Goal: Task Accomplishment & Management: Manage account settings

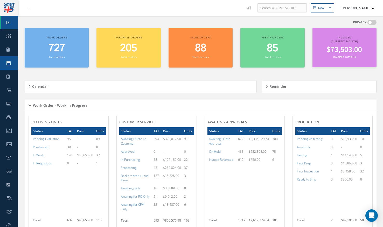
click at [12, 65] on link "Work Order" at bounding box center [9, 62] width 18 height 13
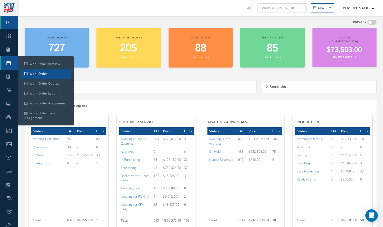
click at [36, 75] on link "Work Order" at bounding box center [46, 74] width 51 height 10
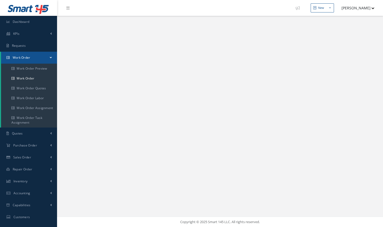
select select "25"
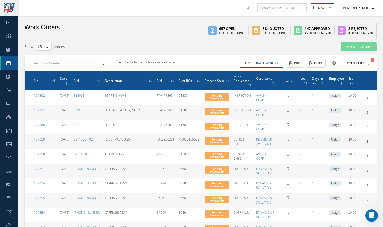
type input "All Work Request"
type input "All Work Performed"
type input "All Status"
type input "WO Part Status"
click at [369, 61] on icon "1" at bounding box center [370, 63] width 4 height 4
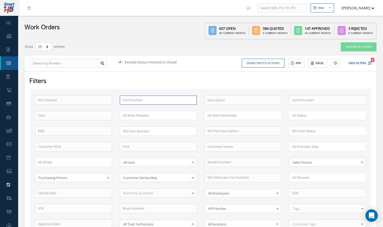
click at [130, 102] on input "text" at bounding box center [158, 100] width 77 height 9
paste input "3282948"
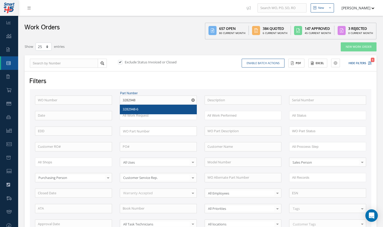
click at [131, 108] on span "3282948-6" at bounding box center [131, 109] width 16 height 5
type input "3282948-6"
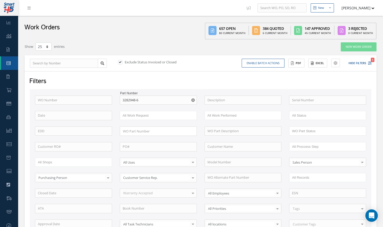
scroll to position [103, 0]
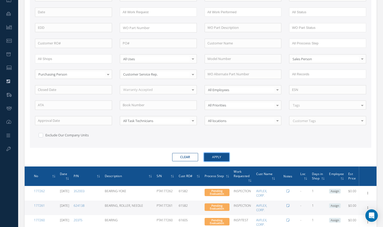
click at [212, 156] on button "Apply" at bounding box center [216, 157] width 25 height 8
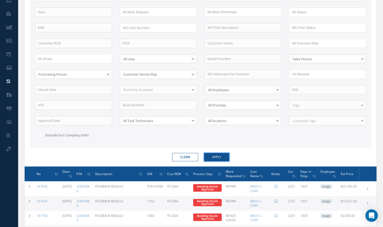
scroll to position [160, 0]
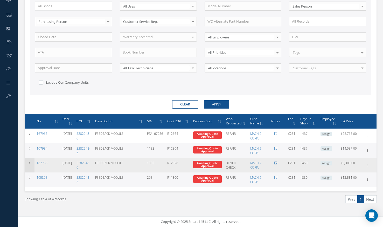
click at [32, 164] on td at bounding box center [30, 165] width 10 height 15
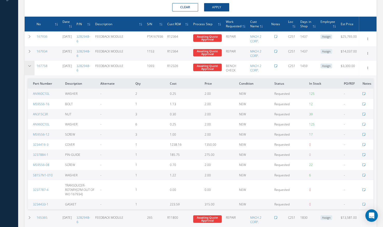
scroll to position [254, 0]
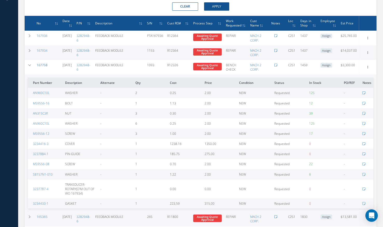
click at [39, 67] on link "167758" at bounding box center [42, 65] width 11 height 4
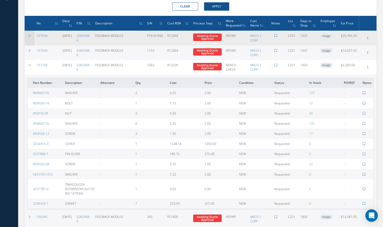
click at [29, 37] on icon at bounding box center [30, 35] width 4 height 3
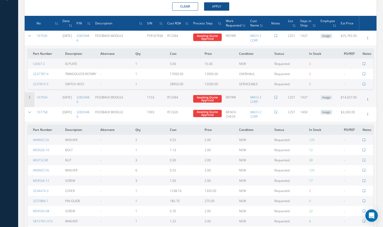
click at [27, 105] on td at bounding box center [30, 99] width 10 height 15
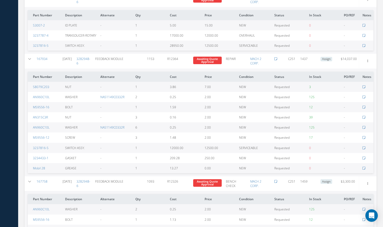
scroll to position [292, 0]
click at [10, 52] on div "Smart 145 Dashboard KPIs Work Order Accounting Requests Work Order Work Order P…" at bounding box center [191, 45] width 383 height 674
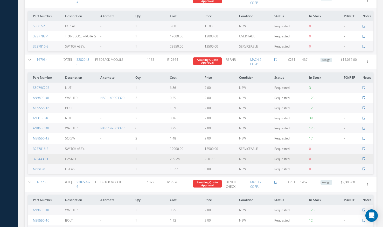
click at [40, 161] on link "3234433-1" at bounding box center [41, 159] width 16 height 4
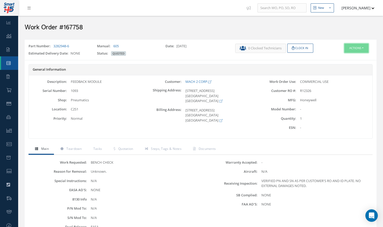
click at [352, 47] on button "Actions" at bounding box center [357, 48] width 24 height 9
click at [341, 57] on link "Edit" at bounding box center [349, 58] width 42 height 7
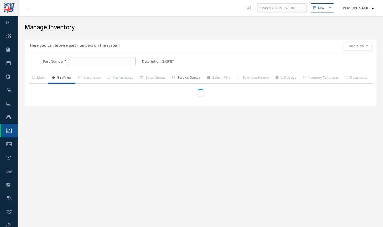
type input "3234433-1"
click at [261, 76] on link "Purchase History" at bounding box center [253, 78] width 39 height 11
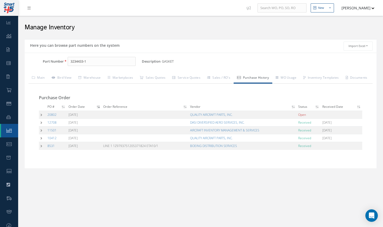
click at [39, 118] on td at bounding box center [42, 115] width 7 height 8
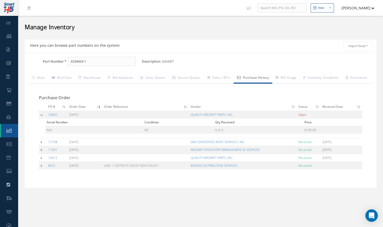
click at [41, 118] on td at bounding box center [43, 115] width 8 height 8
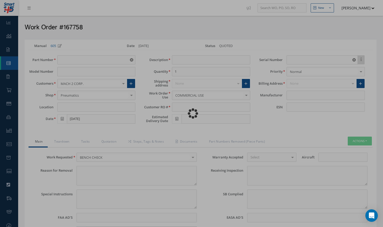
type input "3282948-6"
type input "C2S1"
type input "[DATE]"
type input "FEEDBACK MODULE"
type input "R12326"
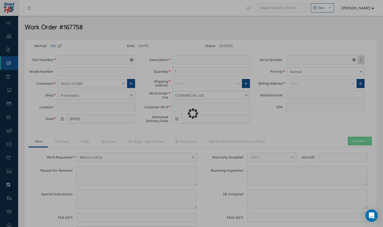
type input "1093"
type textarea "Unknown."
type textarea "N/A"
type input "NONE"
type textarea "VERIFIED PN AND SN AS PER CUSTOMER'S RO AND ID PLATE. NO EXTERNAL DAMAGES NOTED."
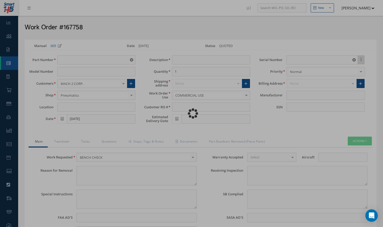
type textarea "NONE"
type input "NONE"
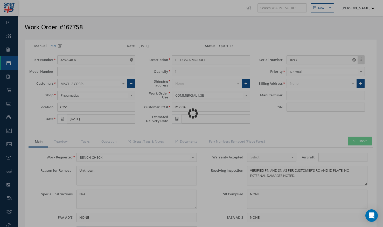
type input "Honeywell"
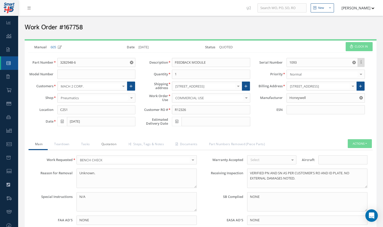
click at [108, 146] on link "Quotation" at bounding box center [108, 144] width 27 height 11
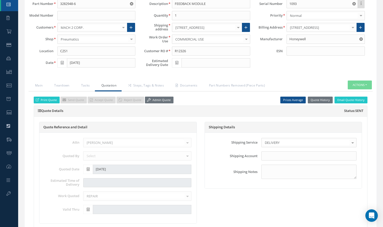
scroll to position [57, 0]
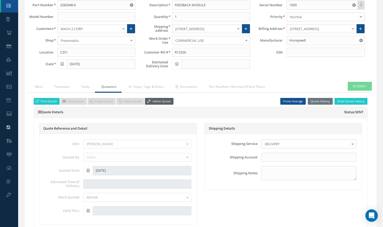
click at [163, 101] on link "Admin Quote" at bounding box center [159, 101] width 29 height 7
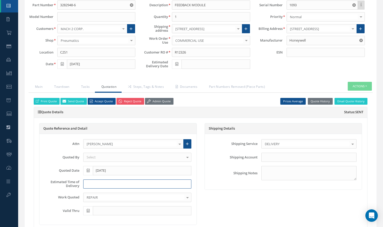
click at [100, 185] on input at bounding box center [137, 183] width 108 height 9
type input "4-5 days"
click at [117, 161] on div "Select" at bounding box center [137, 157] width 108 height 9
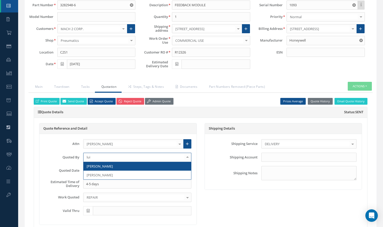
type input "[PERSON_NAME]"
click at [120, 164] on span "[PERSON_NAME]" at bounding box center [138, 166] width 108 height 9
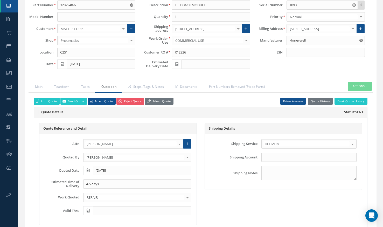
click at [65, 201] on div "Work Quoted REPAIR WARRANTY REPAIR REPAIR OVERHAUL BENCH CHECK INSPECTION OTHER…" at bounding box center [118, 197] width 155 height 9
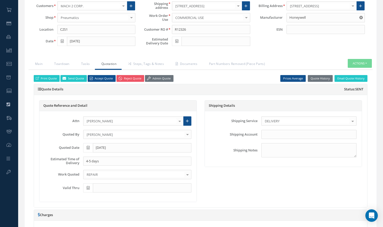
scroll to position [98, 0]
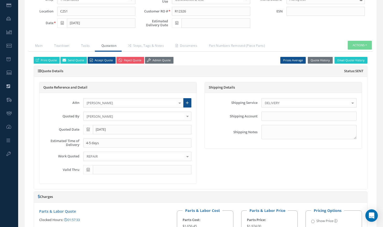
click at [87, 128] on icon at bounding box center [88, 129] width 3 height 4
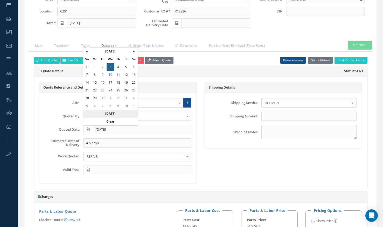
click at [118, 115] on th "[DATE]" at bounding box center [110, 114] width 55 height 8
type input "[DATE]"
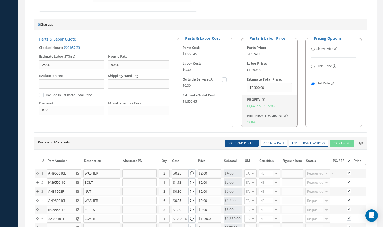
scroll to position [270, 0]
click at [314, 50] on input "Show Price" at bounding box center [313, 49] width 3 height 3
radio input "true"
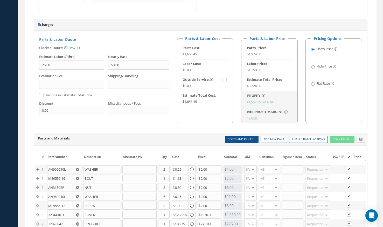
click at [313, 84] on input "Flat Rate" at bounding box center [313, 83] width 3 height 3
radio input "true"
radio input "false"
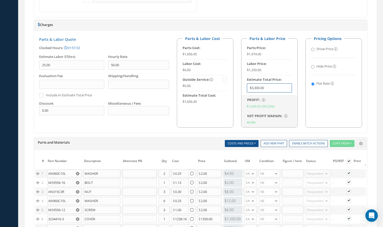
click at [257, 87] on input "$3,300.00" at bounding box center [269, 87] width 45 height 9
type input "$3,400"
click at [195, 144] on div "Description SN Alternate PN Qty Cost Markup Percentage Price UM Condition Repai…" at bounding box center [256, 143] width 222 height 7
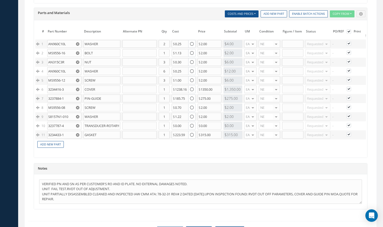
scroll to position [392, 0]
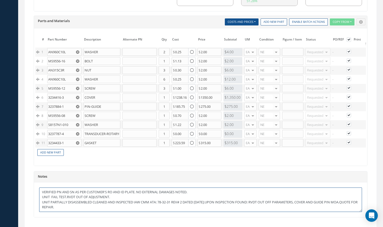
click at [52, 210] on textarea "VERIFIED PN AND SN AS PER CUSTOMER'S RO AND ID PLATE. NO EXTERNAL DAMAGES NOTED…" at bounding box center [200, 199] width 323 height 24
click at [67, 201] on textarea "VERIFIED PN AND SN AS PER CUSTOMER'S RO AND ID PLATE. NO EXTERNAL DAMAGES NOTED…" at bounding box center [200, 199] width 323 height 24
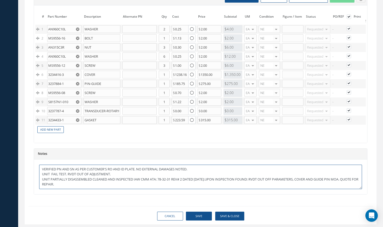
scroll to position [414, 0]
click at [133, 189] on textarea "VERIFIED PN AND SN AS PER CUSTOMER'S RO AND ID PLATE. NO EXTERNAL DAMAGES NOTED…" at bounding box center [200, 177] width 323 height 24
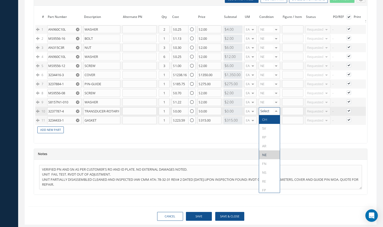
click at [278, 112] on div at bounding box center [276, 111] width 7 height 8
click at [266, 127] on span "SV" at bounding box center [269, 128] width 21 height 9
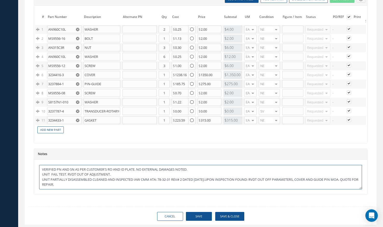
click at [101, 189] on textarea "VERIFIED PN AND SN AS PER CUSTOMER'S RO AND ID PLATE. NO EXTERNAL DAMAGES NOTED…" at bounding box center [200, 177] width 323 height 24
paste textarea "Transducer was taken from WO 167934"
click at [73, 188] on textarea "VERIFIED PN AND SN AS PER CUSTOMER'S RO AND ID PLATE. NO EXTERNAL DAMAGES NOTED…" at bounding box center [200, 177] width 323 height 24
type textarea "VERIFIED PN AND SN AS PER CUSTOMER'S RO AND ID PLATE. NO EXTERNAL DAMAGES NOTED…"
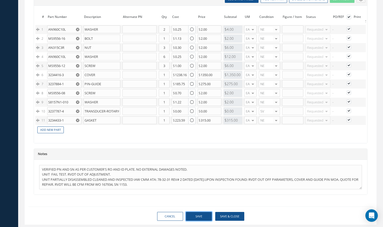
click at [205, 220] on button "Save" at bounding box center [199, 216] width 26 height 9
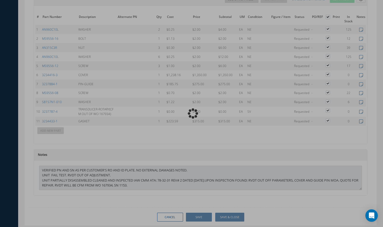
type input "Honeywell"
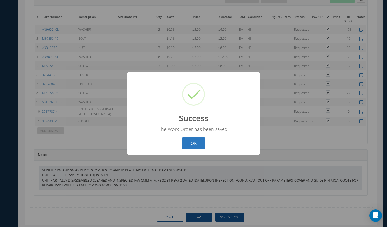
click at [194, 140] on button "OK" at bounding box center [194, 143] width 24 height 12
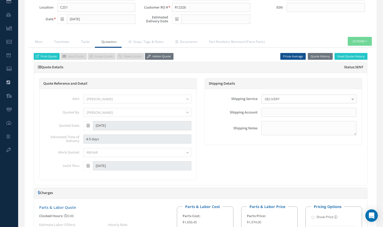
scroll to position [102, 0]
click at [158, 55] on link "Admin Quote" at bounding box center [159, 56] width 29 height 7
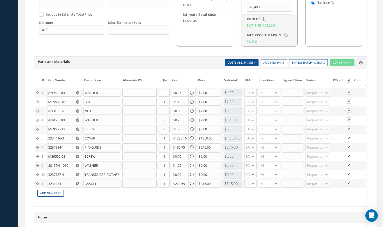
scroll to position [392, 0]
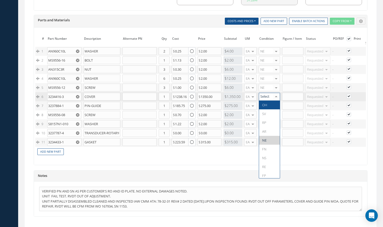
click at [276, 96] on div at bounding box center [276, 97] width 7 height 8
click at [269, 113] on span "SV" at bounding box center [269, 113] width 21 height 9
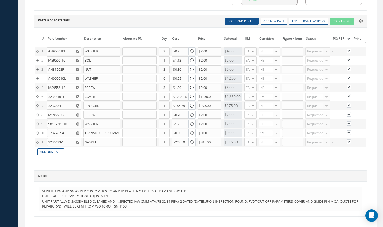
click at [275, 105] on div at bounding box center [276, 106] width 7 height 8
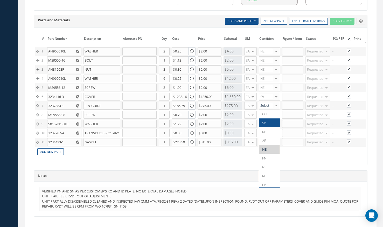
click at [270, 121] on span "SV" at bounding box center [269, 122] width 21 height 9
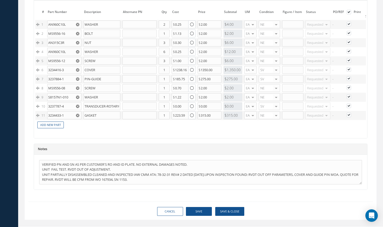
scroll to position [433, 0]
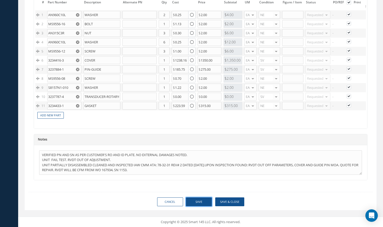
click at [204, 204] on button "Save" at bounding box center [199, 201] width 26 height 9
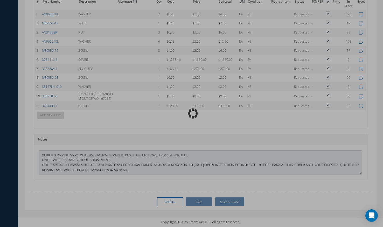
type input "Honeywell"
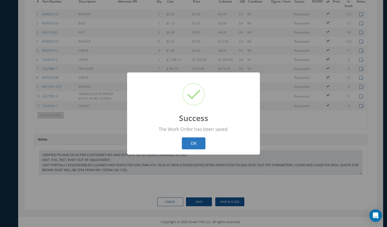
click at [194, 149] on button "OK" at bounding box center [194, 143] width 24 height 12
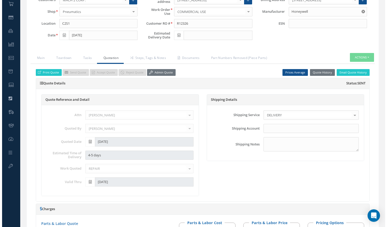
scroll to position [84, 0]
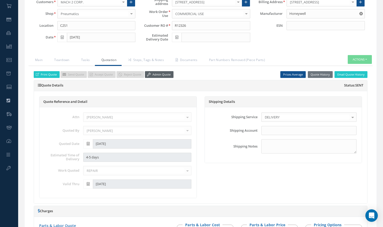
click at [158, 73] on link "Admin Quote" at bounding box center [159, 74] width 29 height 7
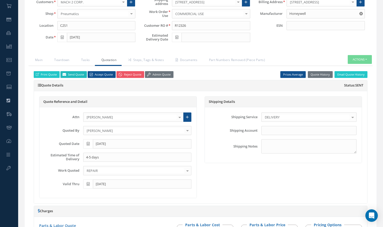
click at [69, 75] on link "Send Quote" at bounding box center [73, 74] width 26 height 7
type input "Quote for RO R12326, WO 167758"
type textarea "Dear, Please find attached your WO 167758 Quote. Please feel free to contact me…"
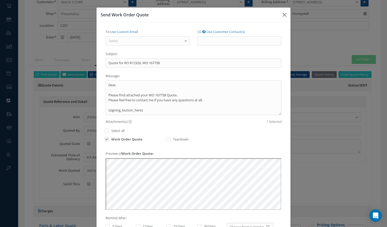
scroll to position [0, 0]
click at [284, 13] on icon "button" at bounding box center [285, 15] width 4 height 6
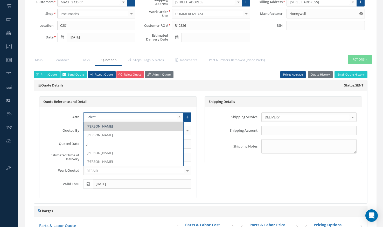
click at [180, 114] on div at bounding box center [179, 117] width 7 height 9
type input "T"
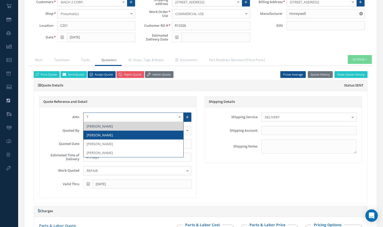
click at [112, 136] on span "[PERSON_NAME]" at bounding box center [100, 135] width 26 height 5
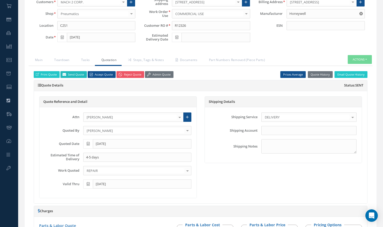
click at [79, 73] on link "Send Quote" at bounding box center [73, 74] width 26 height 7
type input "Quote for RO R12326, WO 167758"
type textarea "Dear, Please find attached your WO 167758 Quote. Please feel free to contact me…"
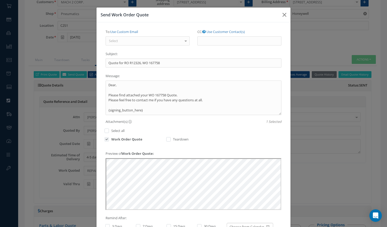
click at [165, 49] on div "To: Use Custom Email Select [PERSON_NAME] <[PERSON_NAME][EMAIL_ADDRESS][DOMAIN_…" at bounding box center [148, 39] width 92 height 22
click at [174, 46] on div "To: Use Custom Email Select [PERSON_NAME] <[PERSON_NAME][EMAIL_ADDRESS][DOMAIN_…" at bounding box center [148, 39] width 92 height 22
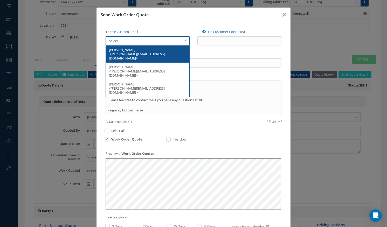
click at [184, 42] on div at bounding box center [185, 41] width 7 height 9
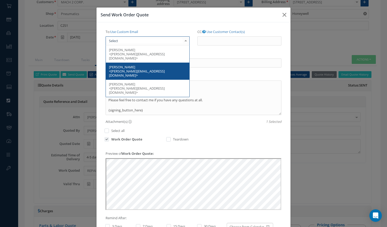
click at [140, 63] on span "[PERSON_NAME] <[PERSON_NAME][EMAIL_ADDRESS][DOMAIN_NAME]>" at bounding box center [148, 71] width 84 height 17
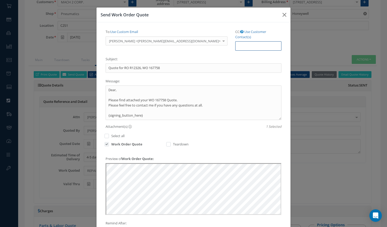
click at [235, 42] on input "CC:" at bounding box center [258, 45] width 46 height 9
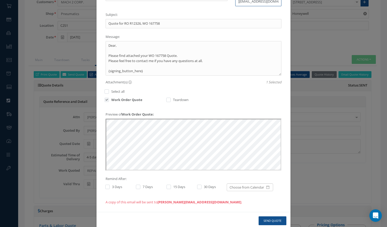
scroll to position [49, 0]
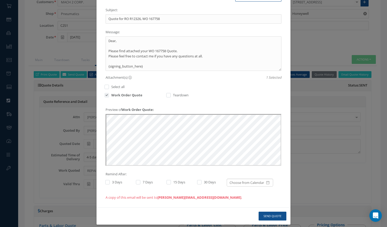
type input "[PERSON_NAME][EMAIL_ADDRESS][DOMAIN_NAME],[PERSON_NAME][EMAIL_ADDRESS][DOMAIN_N…"
click at [110, 180] on label at bounding box center [110, 182] width 1 height 5
click at [106, 181] on input "checkbox" at bounding box center [106, 182] width 3 height 3
checkbox input "true"
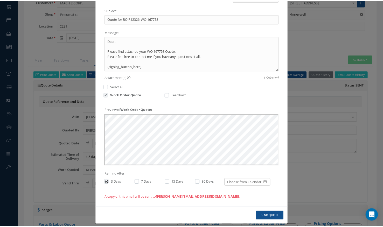
scroll to position [0, 0]
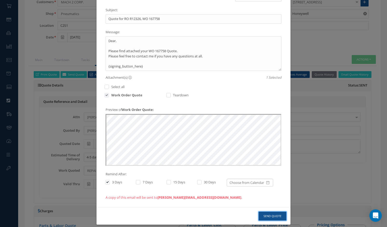
click at [272, 212] on button "Send Quote" at bounding box center [273, 216] width 28 height 9
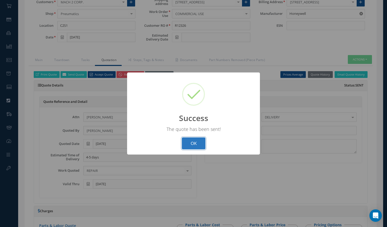
click at [187, 139] on button "OK" at bounding box center [194, 143] width 24 height 12
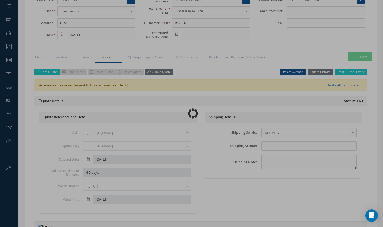
type input "Honeywell"
